Goal: Information Seeking & Learning: Learn about a topic

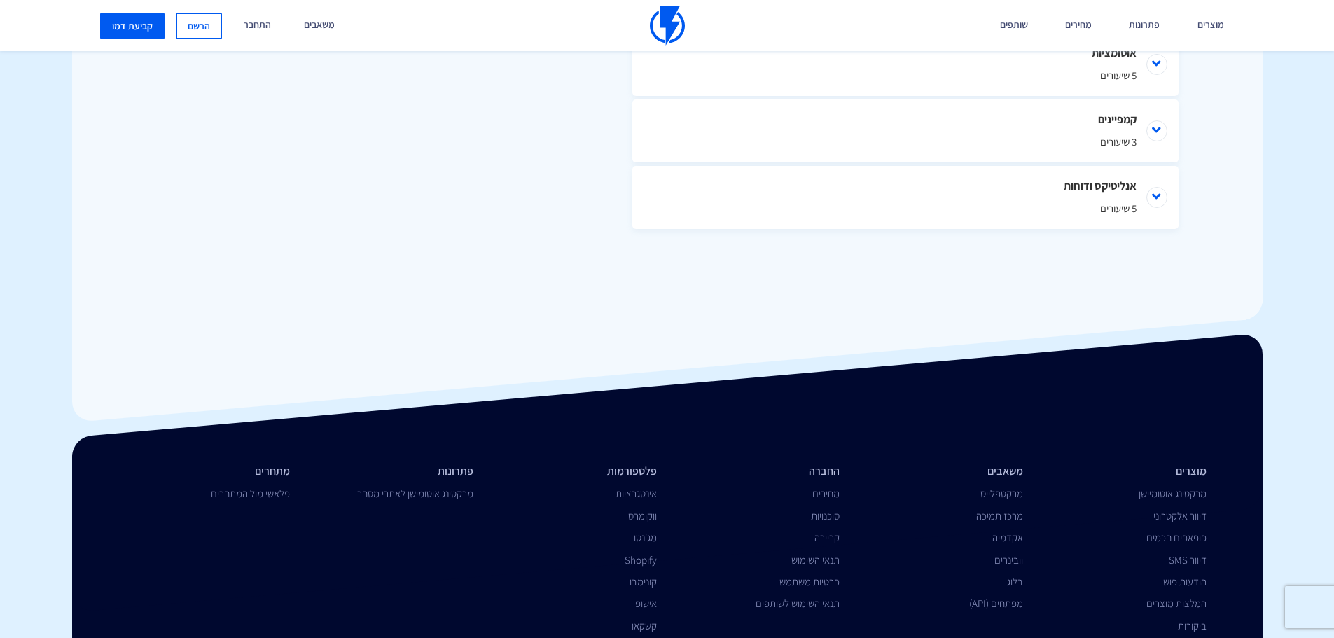
scroll to position [930, 0]
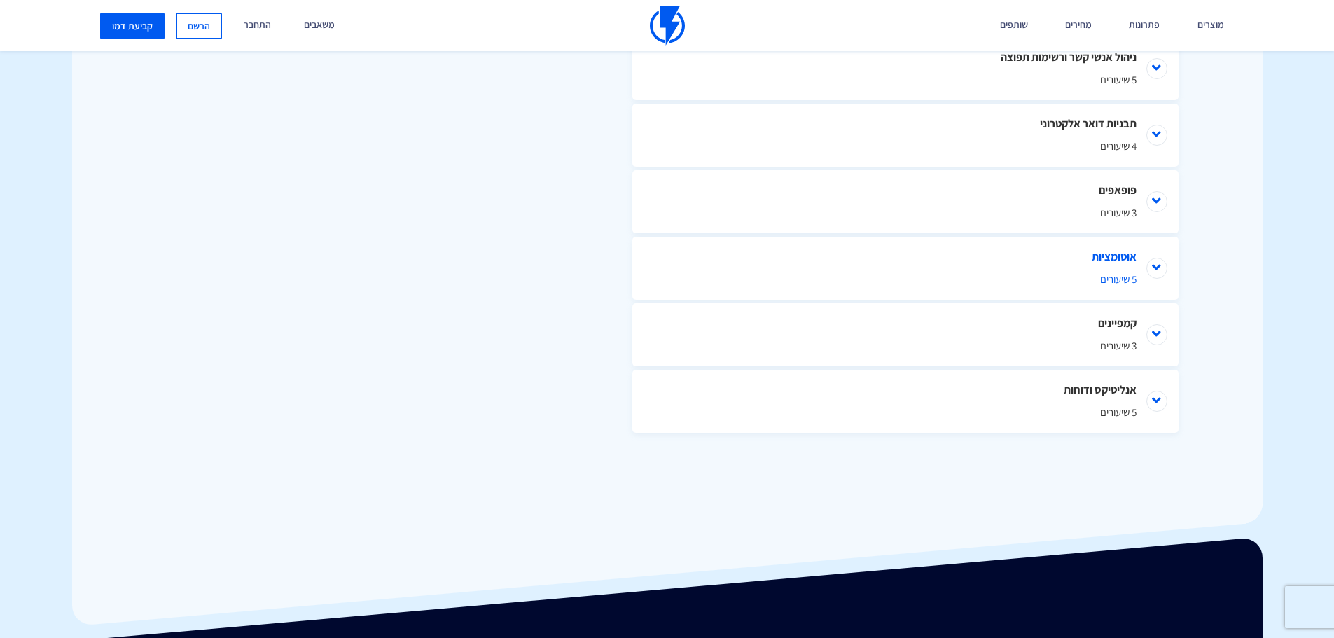
click at [1157, 263] on li "אוטומציות 5 שיעורים" at bounding box center [905, 268] width 546 height 63
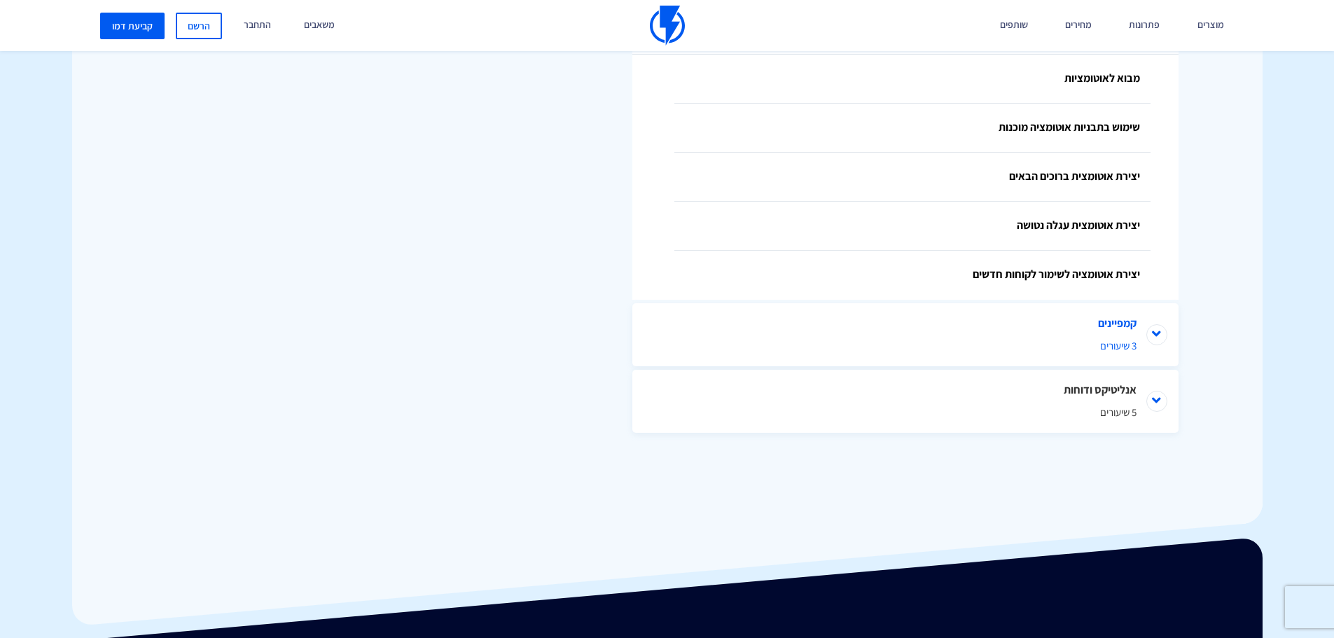
scroll to position [1105, 0]
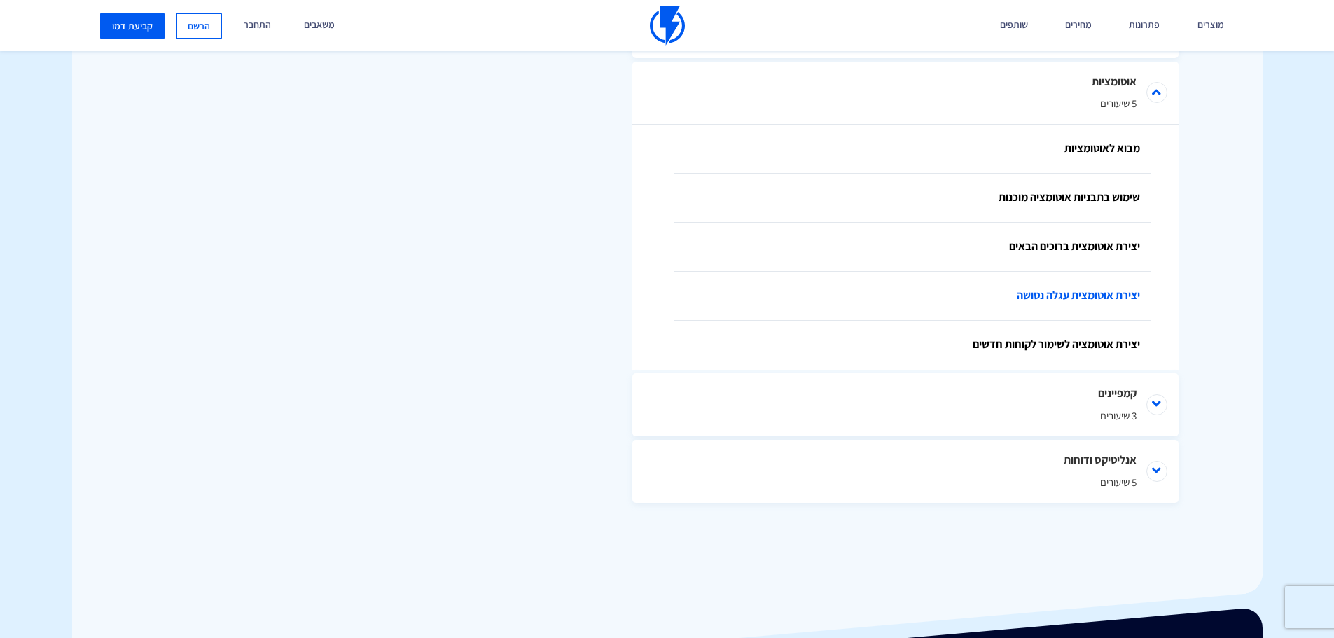
click at [1051, 295] on link "יצירת אוטומצית עגלה נטושה" at bounding box center [912, 296] width 476 height 49
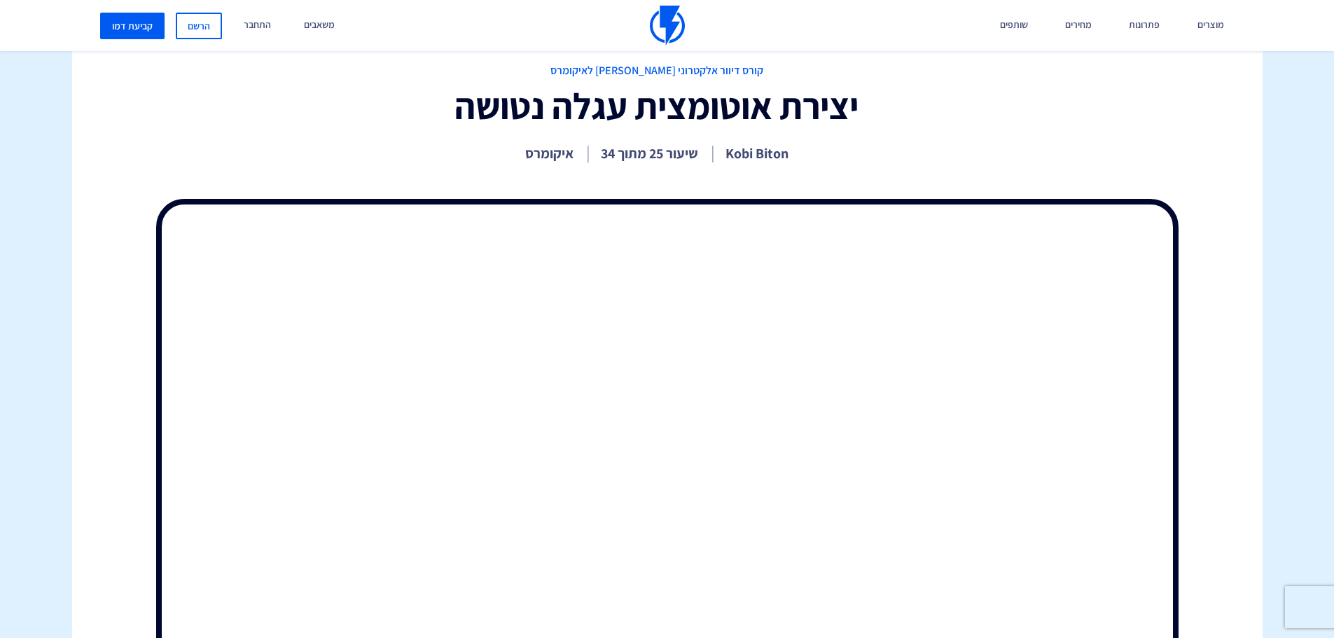
scroll to position [140, 0]
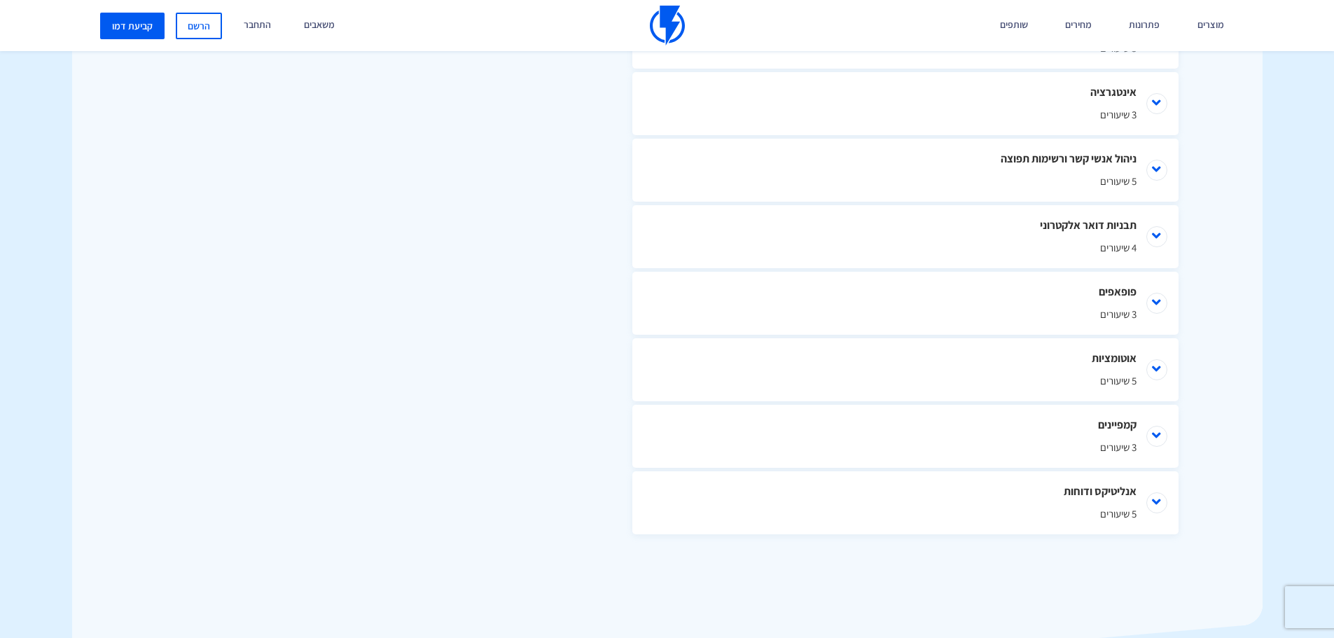
scroll to position [825, 0]
click at [1128, 360] on li "אוטומציות 5 שיעורים" at bounding box center [905, 373] width 546 height 63
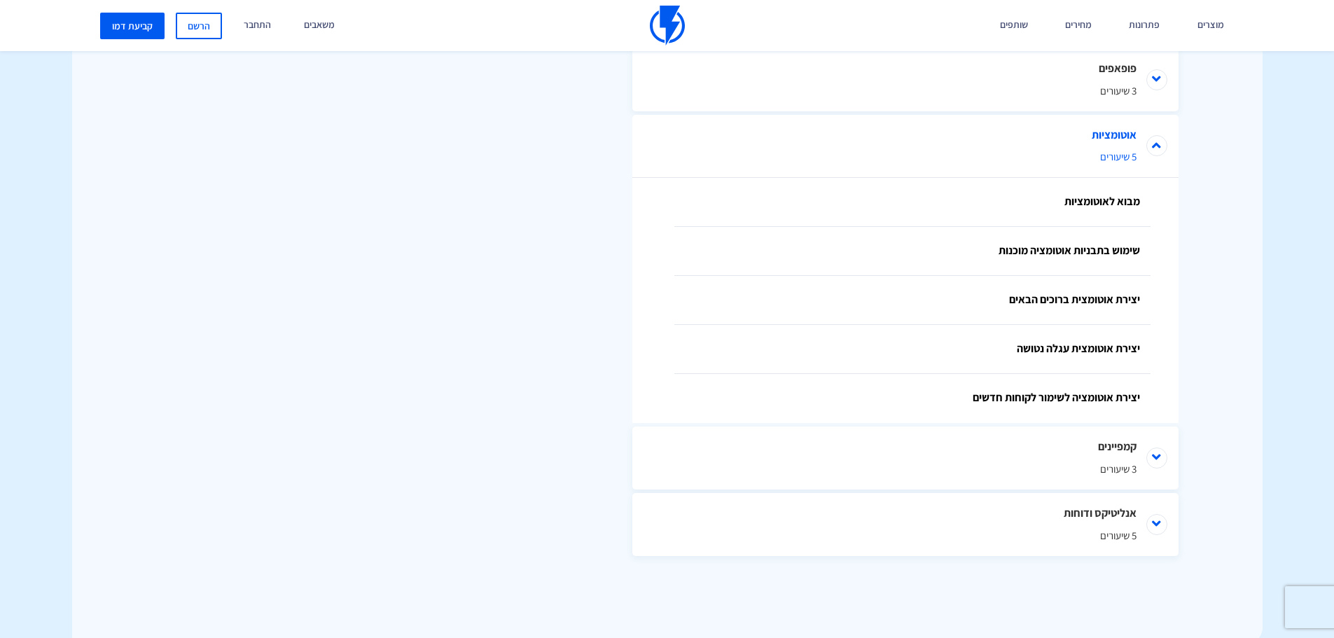
scroll to position [1070, 0]
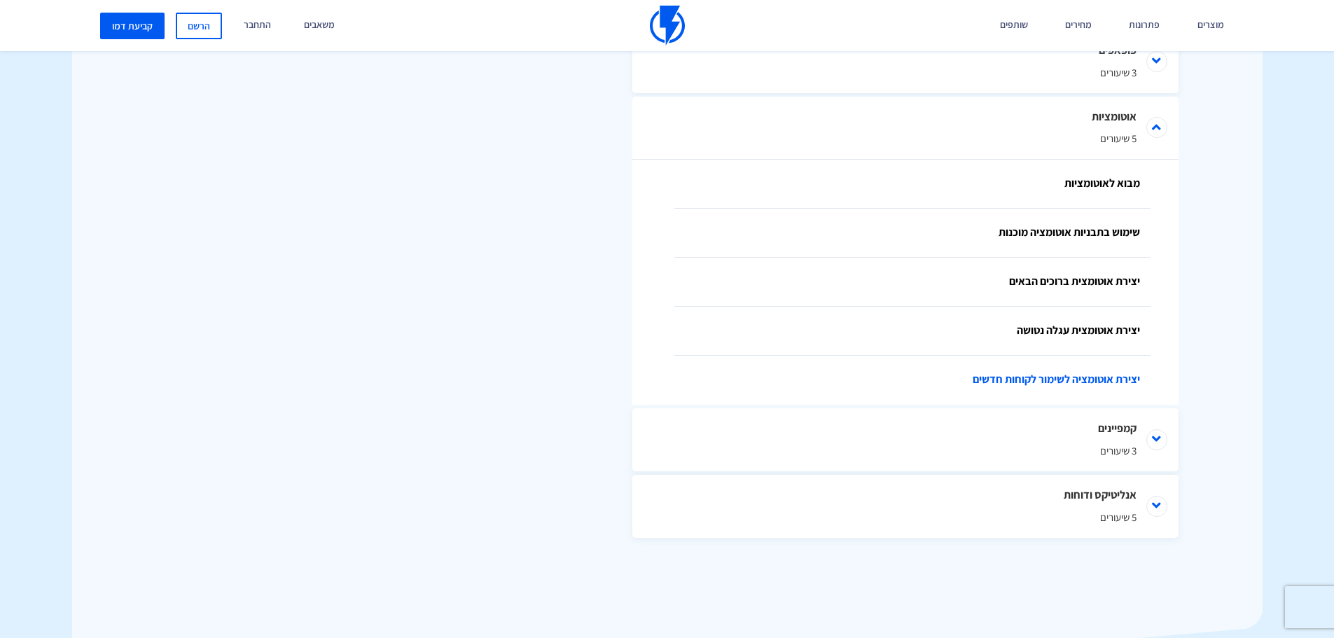
click at [1077, 377] on link "יצירת אוטומציה לשימור לקוחות חדשים" at bounding box center [912, 380] width 476 height 49
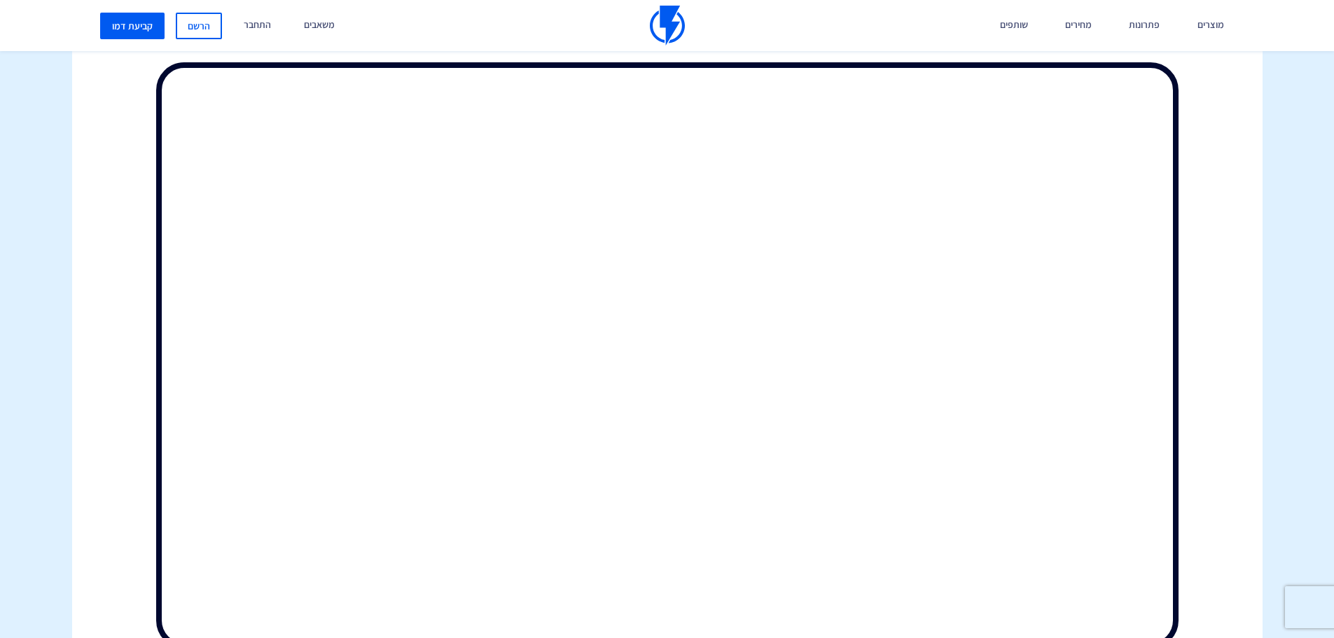
scroll to position [355, 0]
